Goal: Information Seeking & Learning: Learn about a topic

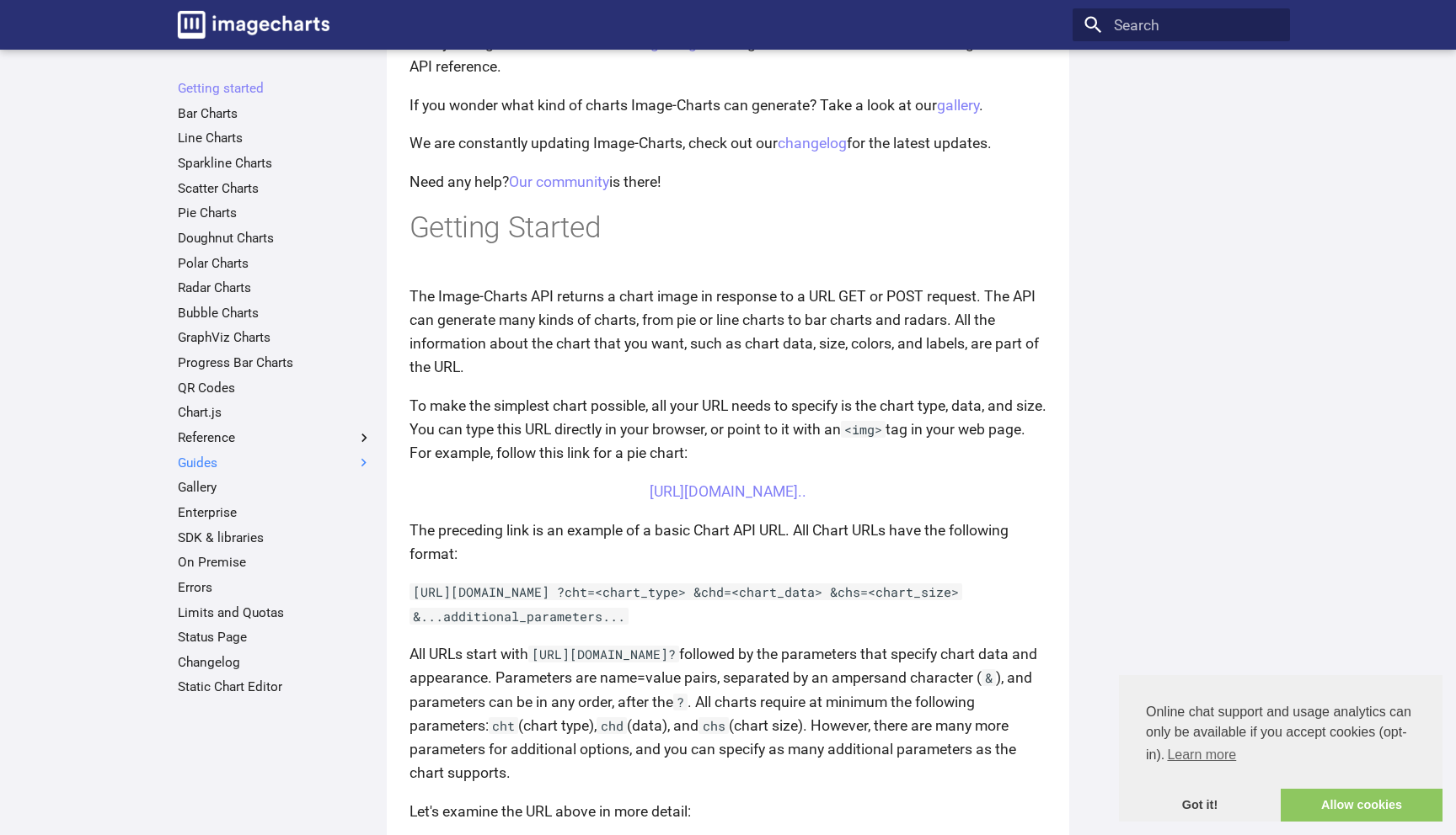
scroll to position [246, 0]
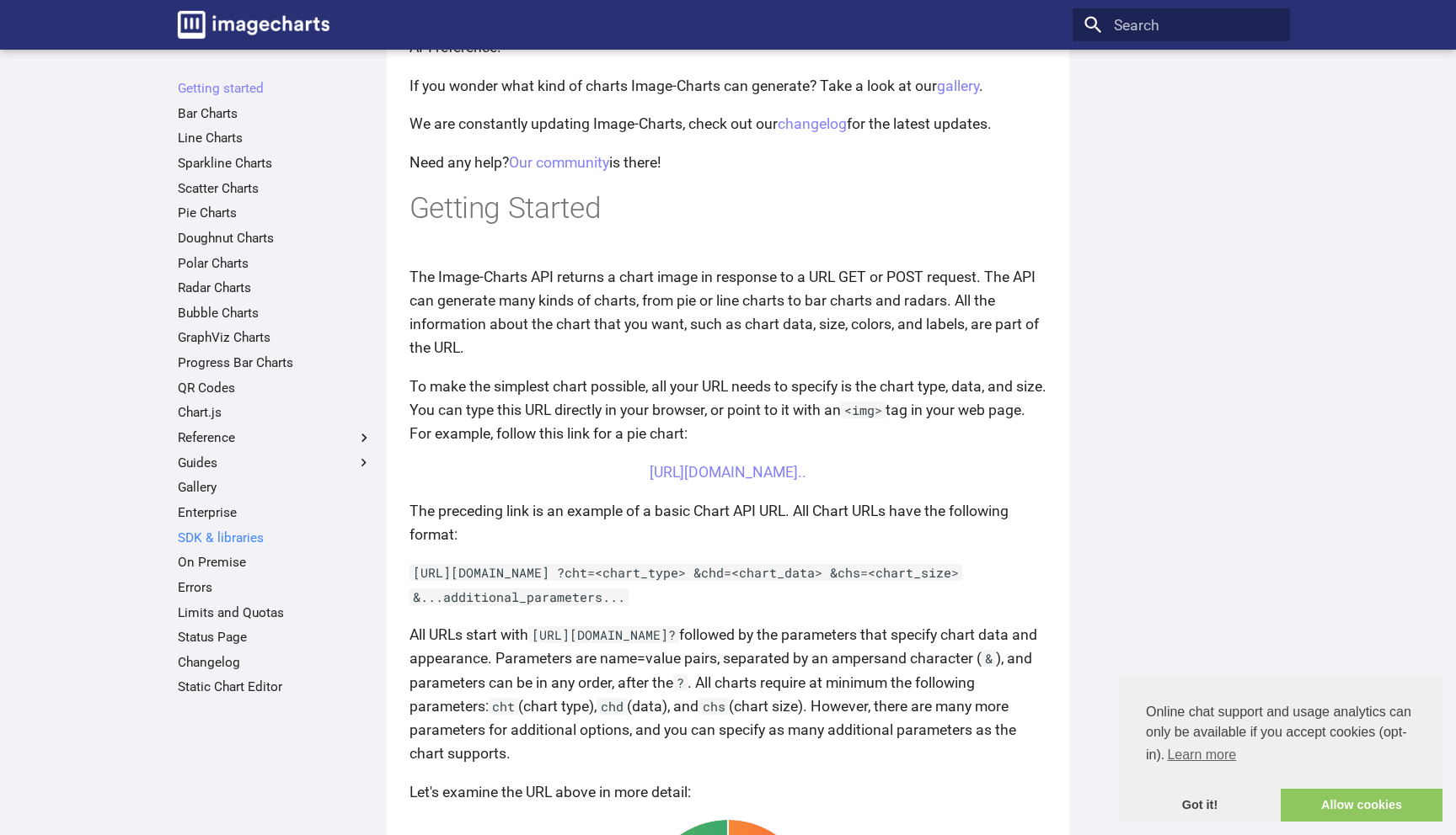
click at [223, 531] on link "SDK & libraries" at bounding box center [274, 538] width 194 height 17
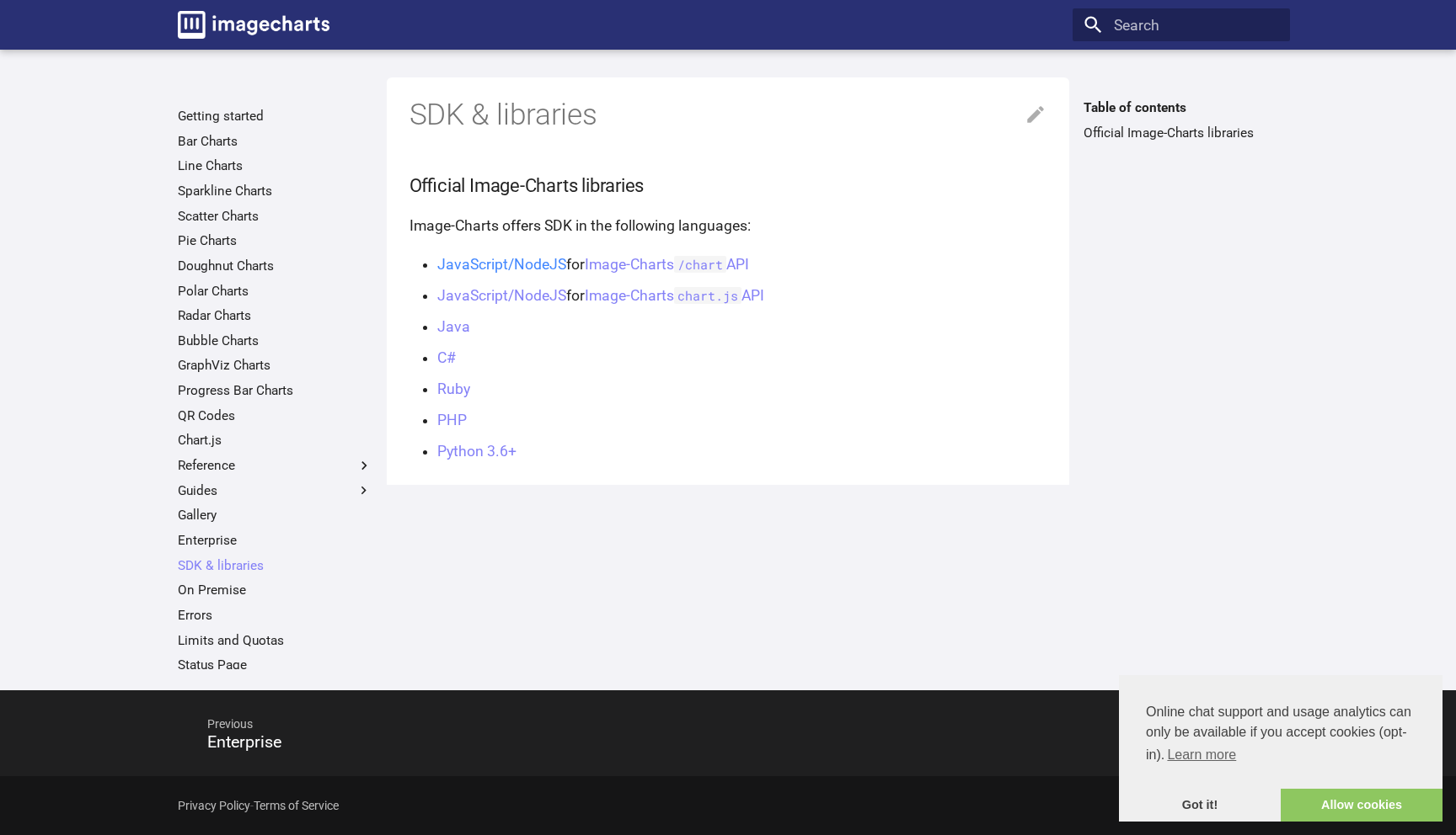
click at [539, 258] on link "JavaScript/NodeJS" at bounding box center [501, 265] width 129 height 17
click at [747, 264] on link "Image-Charts /chart API" at bounding box center [666, 265] width 165 height 17
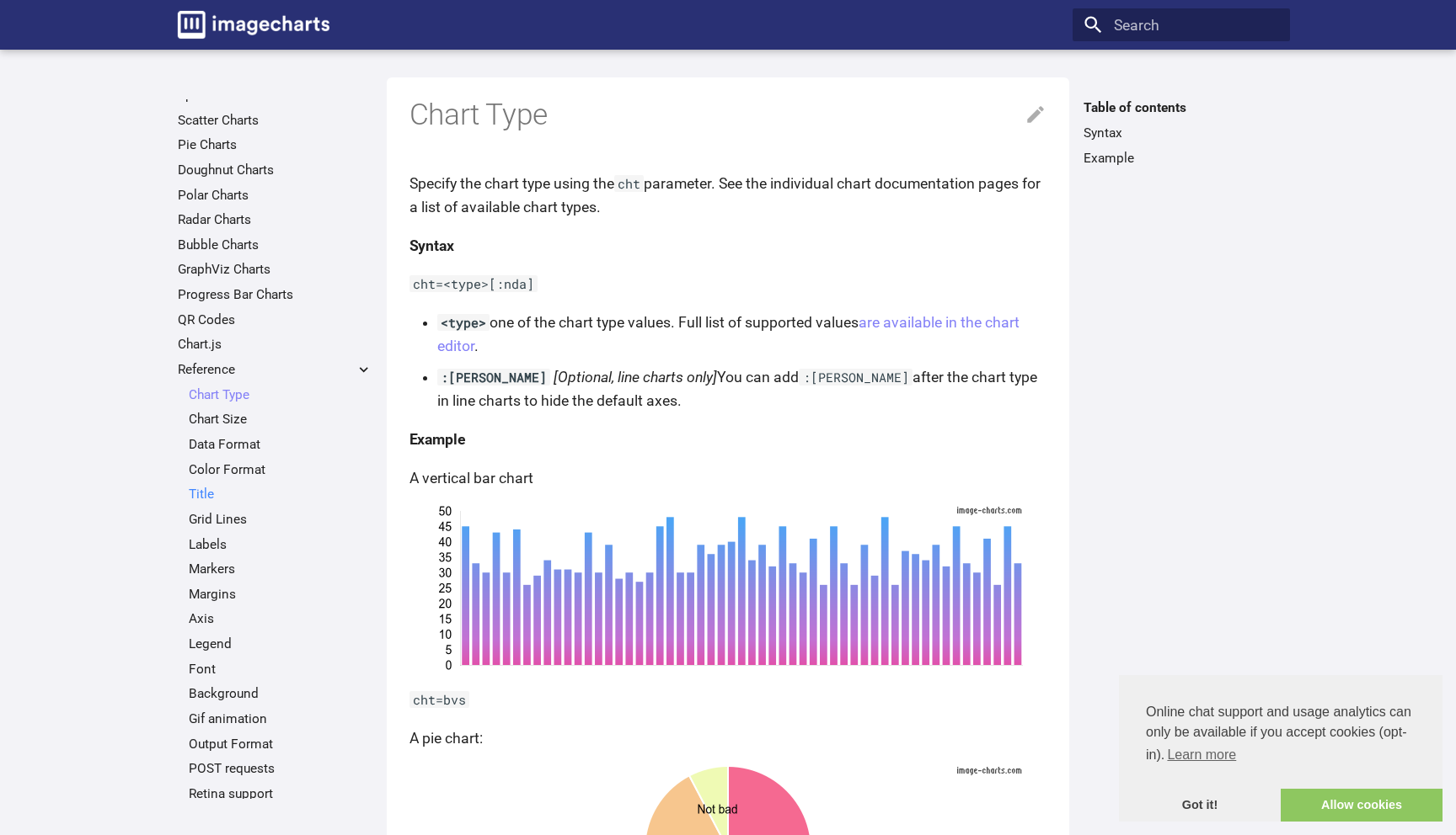
scroll to position [99, 0]
click at [206, 543] on link "Labels" at bounding box center [280, 542] width 184 height 17
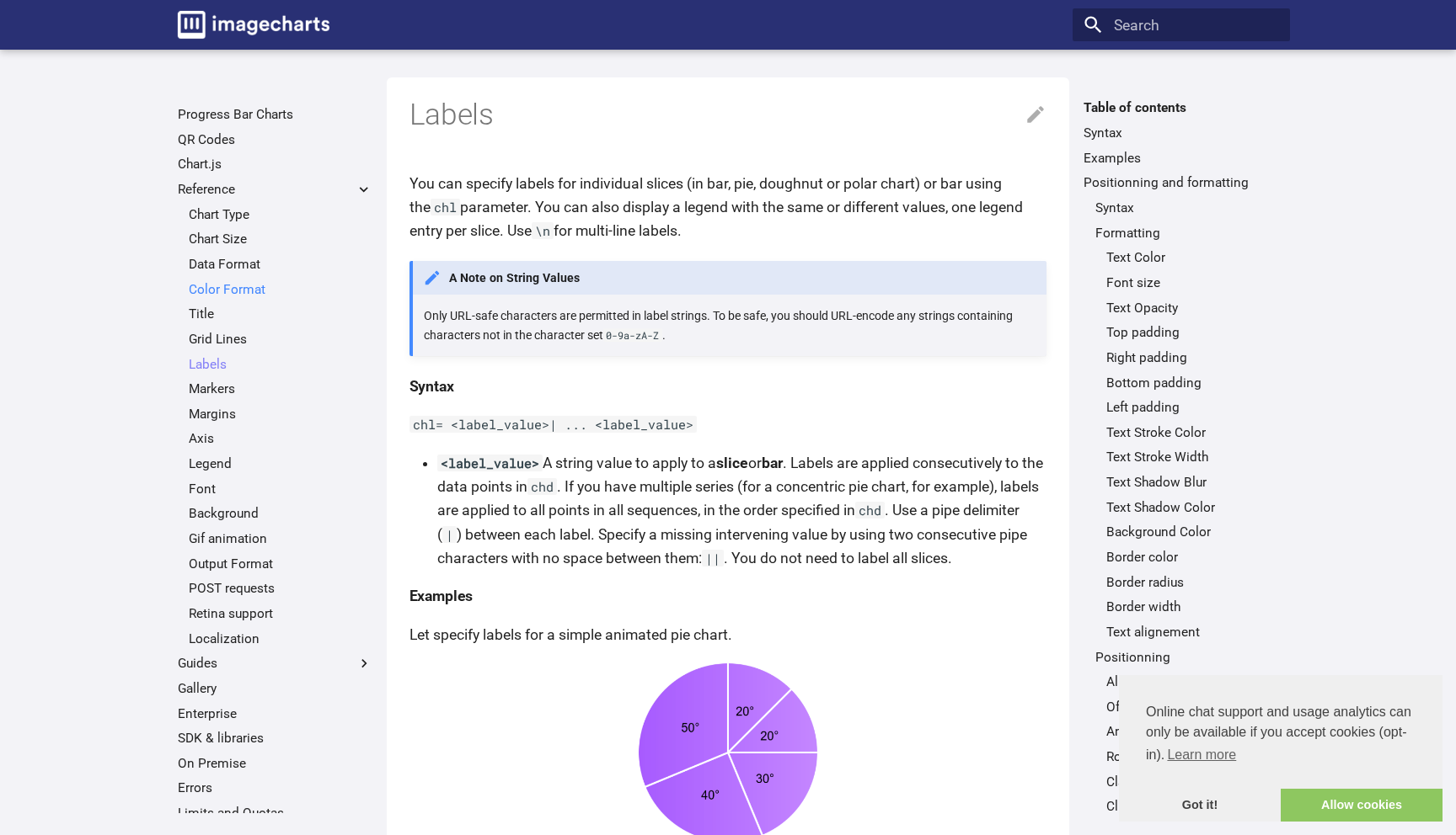
scroll to position [359, 0]
